Goal: Information Seeking & Learning: Learn about a topic

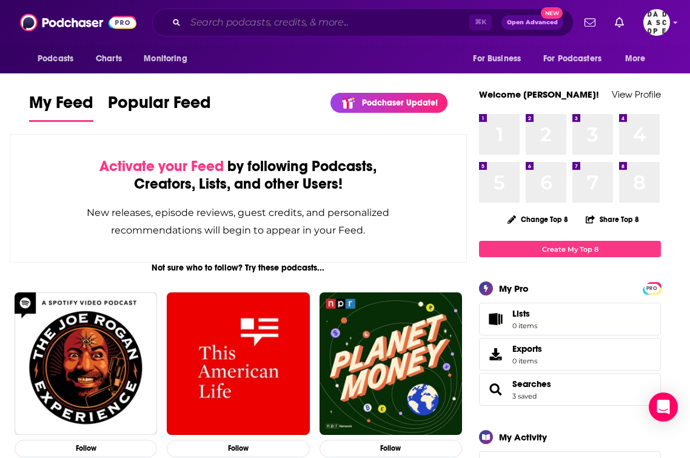
click at [375, 27] on input "Search podcasts, credits, & more..." at bounding box center [328, 22] width 284 height 19
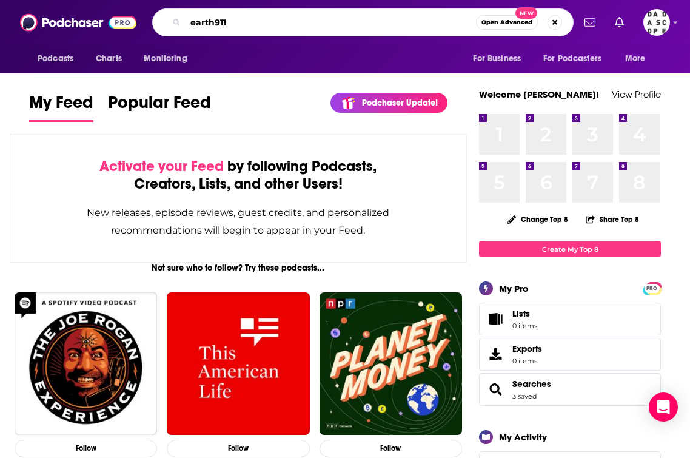
type input "earth911"
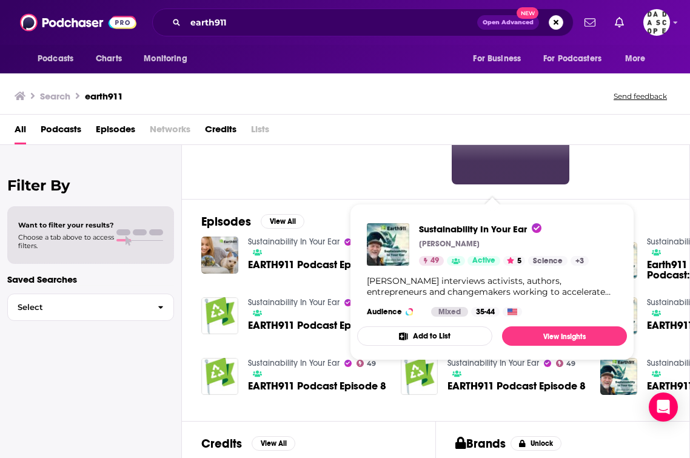
scroll to position [67, 0]
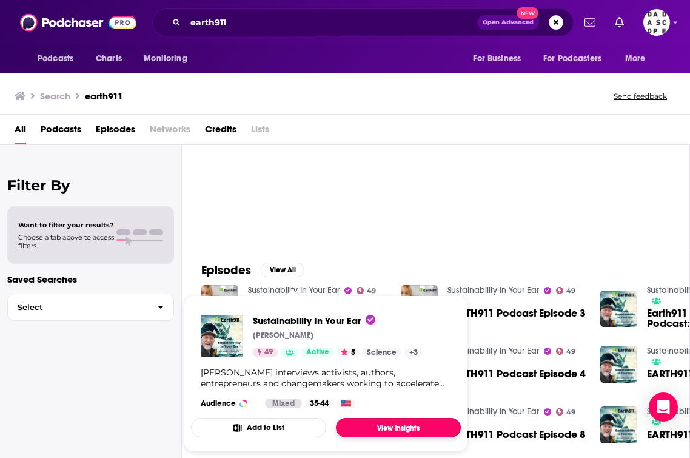
click at [391, 428] on link "View Insights" at bounding box center [398, 427] width 125 height 19
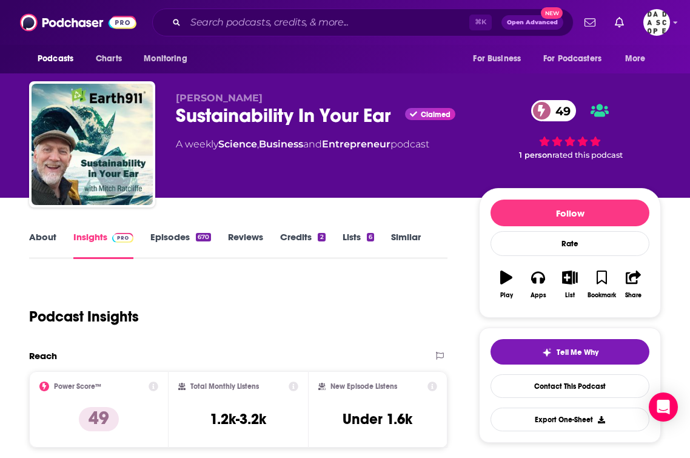
click at [170, 241] on link "Episodes 670" at bounding box center [180, 245] width 61 height 28
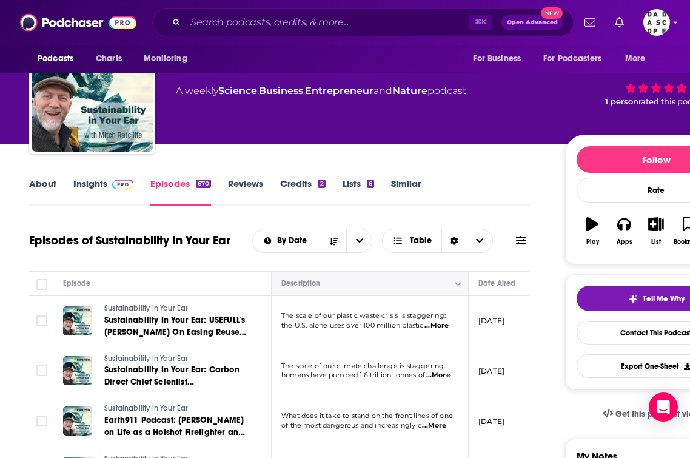
scroll to position [49, 0]
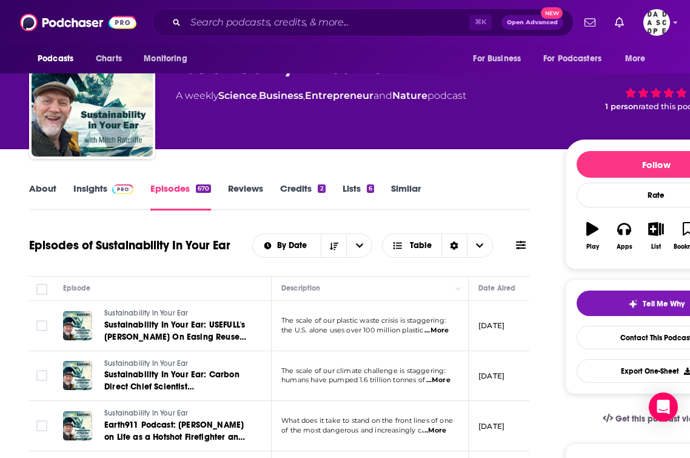
click at [243, 186] on link "Reviews" at bounding box center [245, 197] width 35 height 28
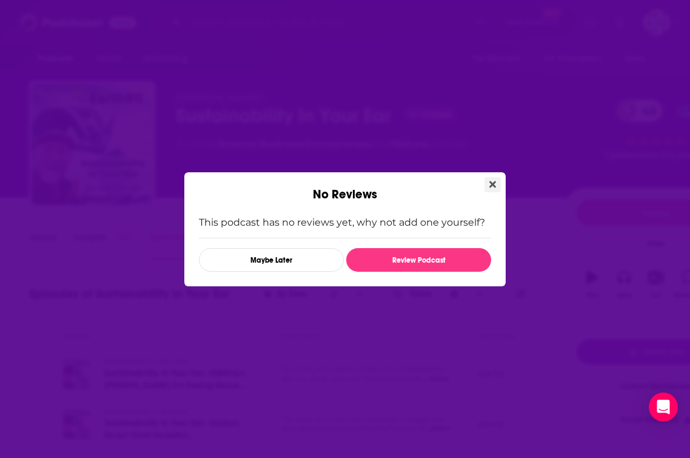
click at [499, 188] on button "Close" at bounding box center [493, 184] width 16 height 15
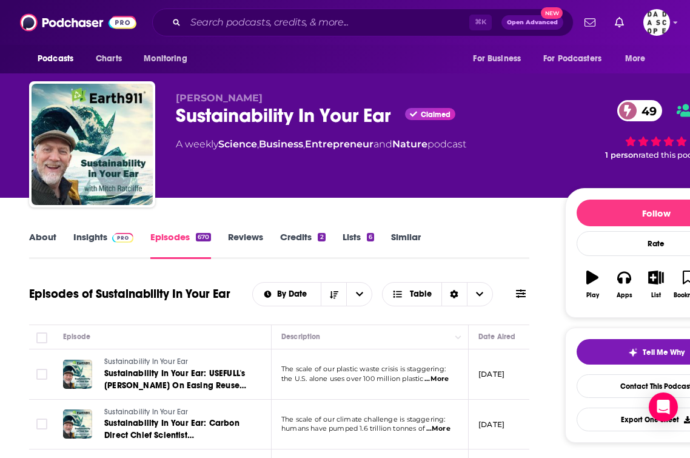
click at [344, 238] on link "Lists 6" at bounding box center [359, 245] width 32 height 28
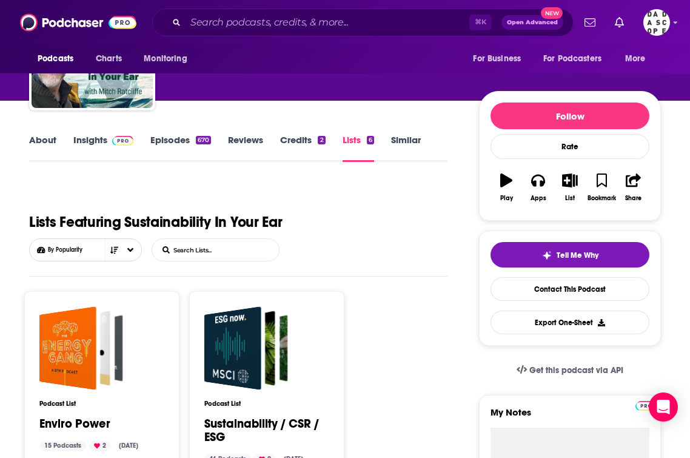
scroll to position [18, 0]
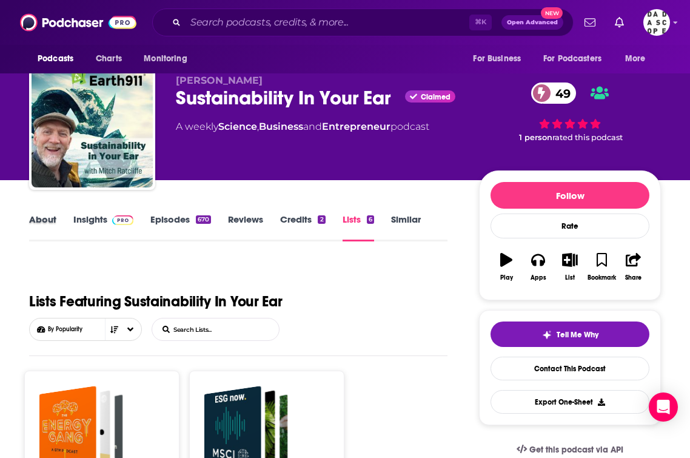
click at [64, 223] on div "About" at bounding box center [51, 227] width 44 height 28
click at [90, 218] on link "Insights" at bounding box center [103, 227] width 60 height 28
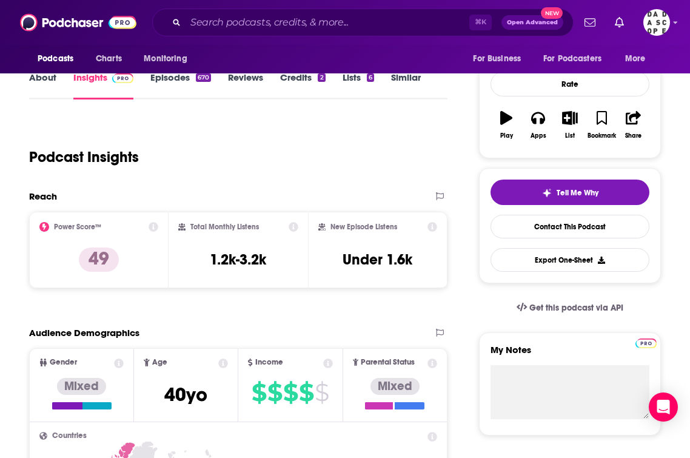
scroll to position [162, 0]
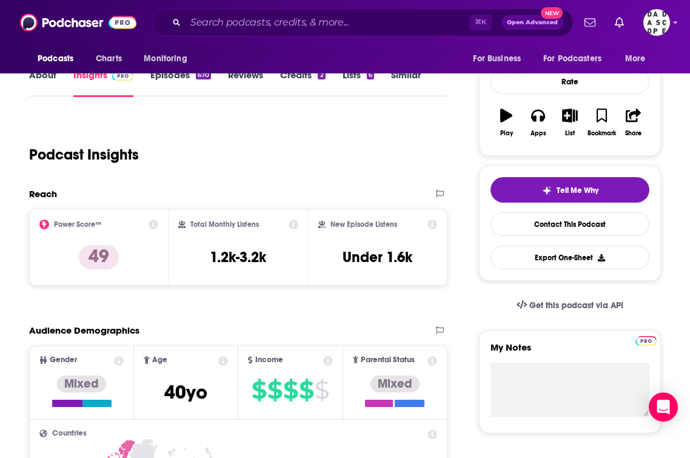
click at [432, 223] on icon at bounding box center [433, 225] width 10 height 10
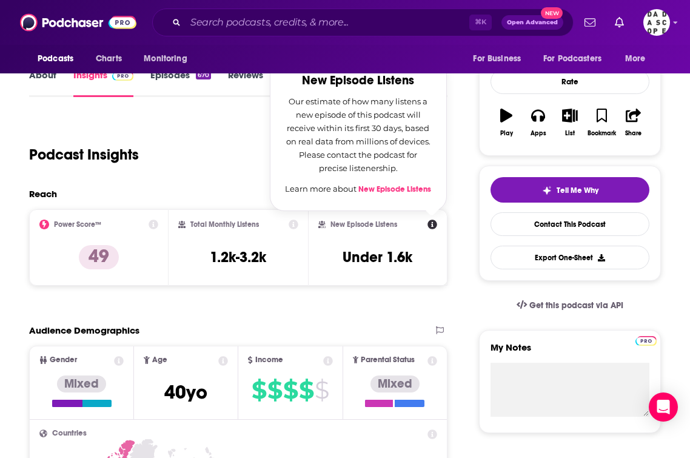
click at [427, 284] on div "New Episode Listens New Episode Listens Our estimate of how many listens a new …" at bounding box center [377, 247] width 139 height 76
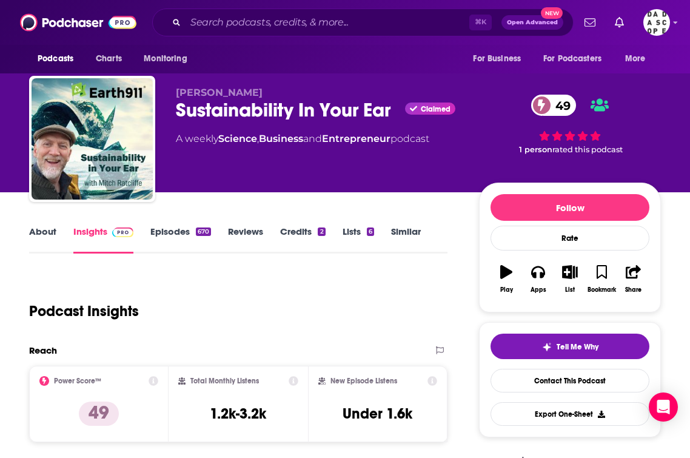
scroll to position [0, 0]
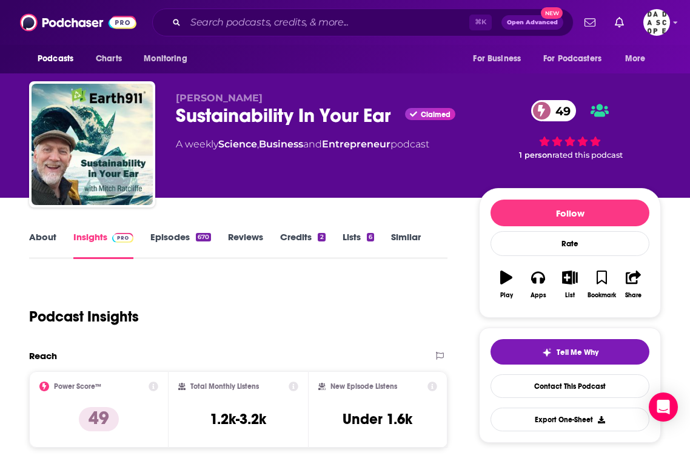
click at [52, 238] on link "About" at bounding box center [42, 245] width 27 height 28
